Goal: Transaction & Acquisition: Purchase product/service

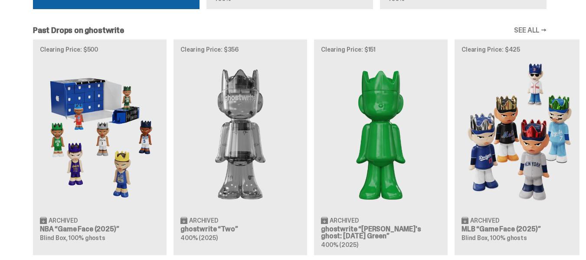
scroll to position [772, 0]
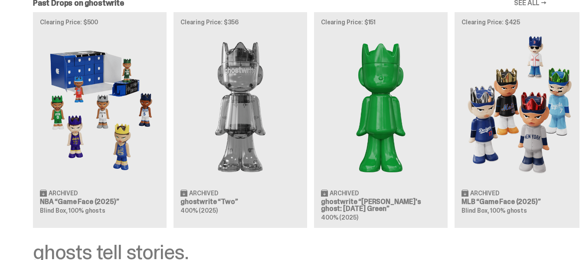
click at [115, 117] on div "Clearing Price: $500 Archived NBA “Game Face (2025)” Blind Box, 100% ghosts Cle…" at bounding box center [290, 119] width 580 height 215
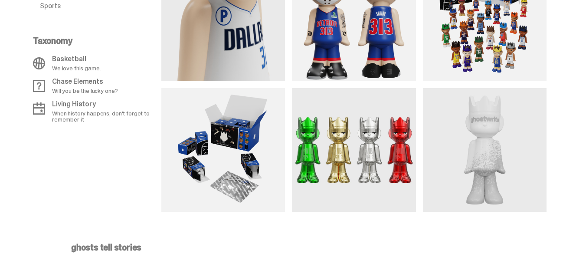
scroll to position [919, 0]
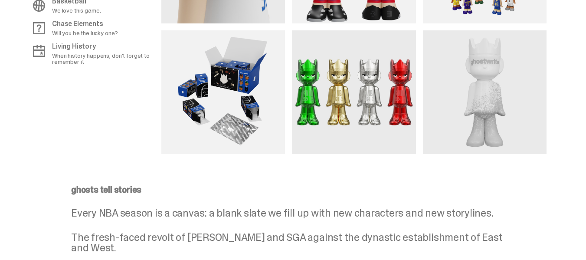
click at [361, 98] on img at bounding box center [354, 92] width 124 height 124
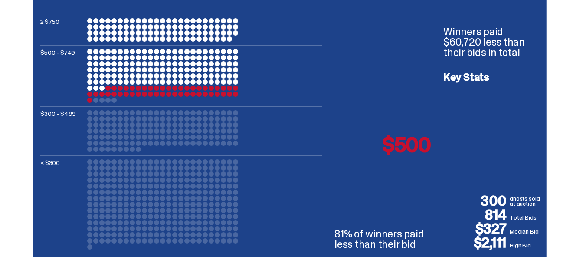
scroll to position [0, 0]
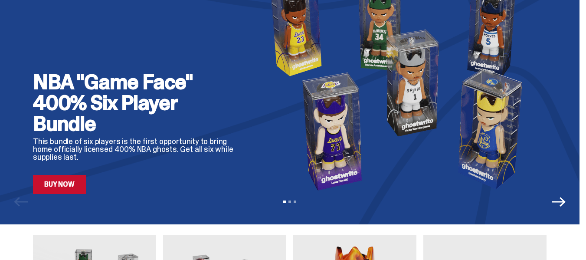
scroll to position [97, 0]
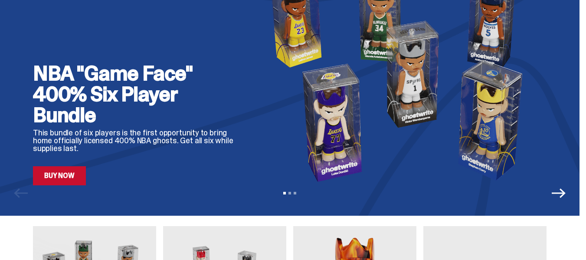
click at [60, 176] on link "Buy Now" at bounding box center [59, 175] width 53 height 19
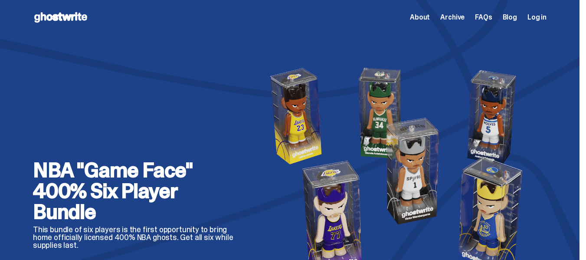
scroll to position [95, 0]
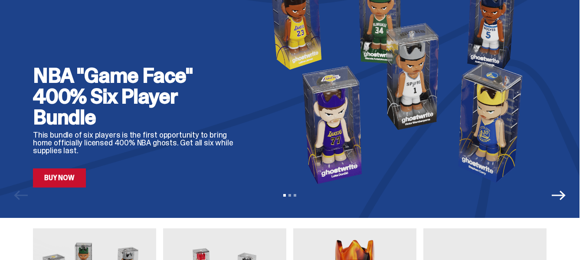
click at [50, 182] on link "Buy Now" at bounding box center [59, 177] width 53 height 19
